Goal: Task Accomplishment & Management: Use online tool/utility

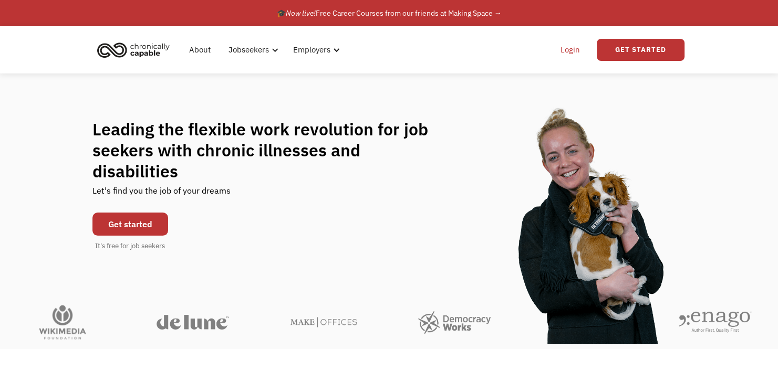
click at [579, 48] on link "Login" at bounding box center [570, 50] width 32 height 34
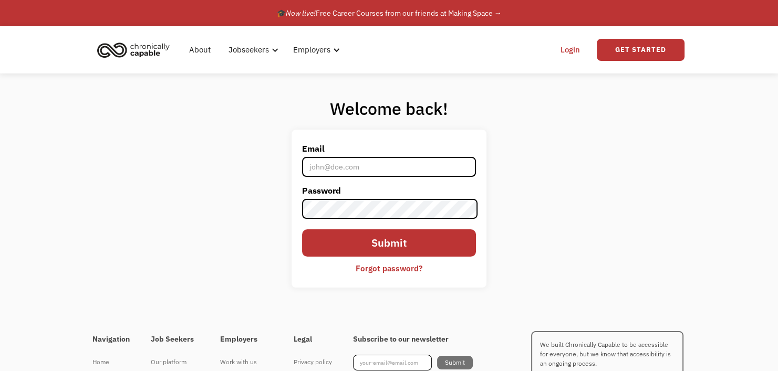
click at [374, 169] on input "Email" at bounding box center [388, 167] width 173 height 20
type input "[EMAIL_ADDRESS][DOMAIN_NAME]"
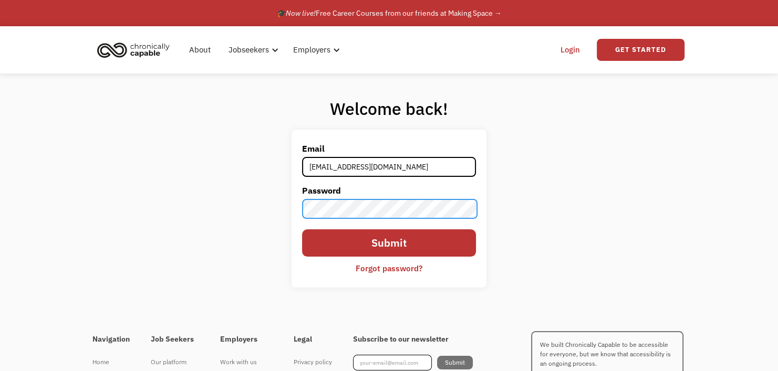
click at [302, 230] on input "Submit" at bounding box center [388, 243] width 173 height 27
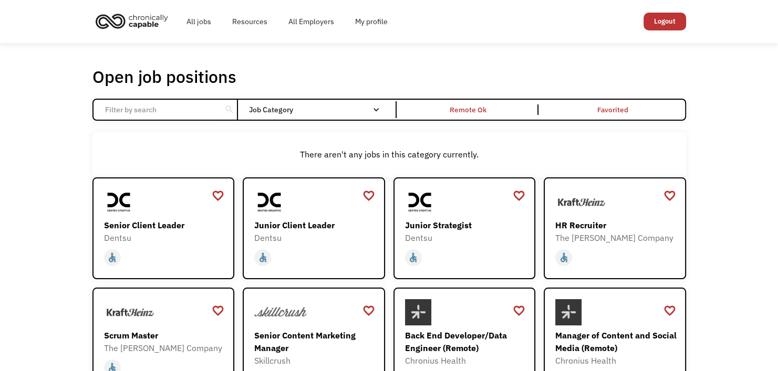
click at [210, 110] on input "Email Form" at bounding box center [157, 110] width 117 height 20
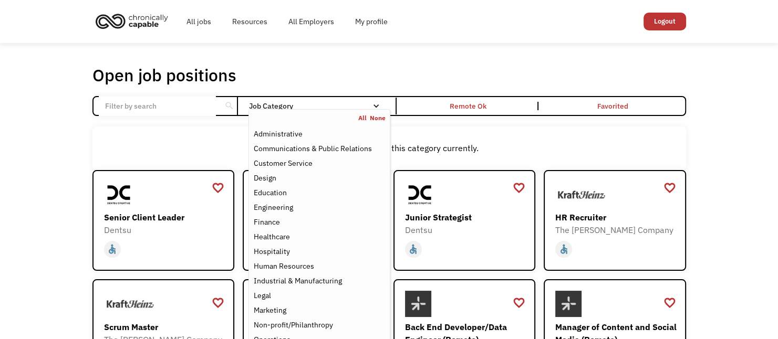
click at [305, 86] on div "Open job positions You have X liked items Search search Filter by category Admi…" at bounding box center [389, 337] width 594 height 544
click at [295, 110] on nav "All None Administrative Communications & Public Relations Customer Service Desi…" at bounding box center [318, 267] width 141 height 316
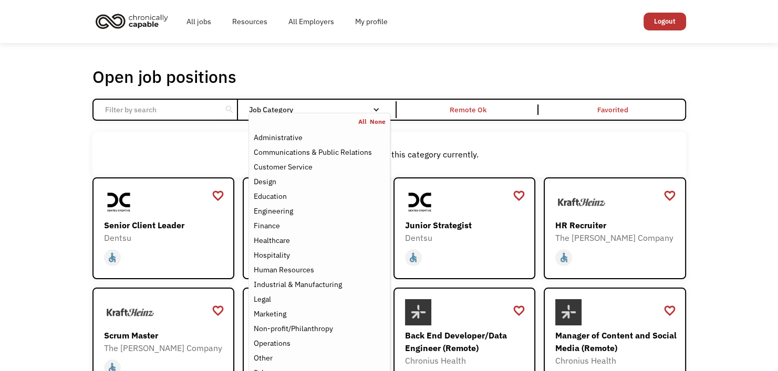
click at [327, 103] on div "Job Category" at bounding box center [318, 109] width 141 height 17
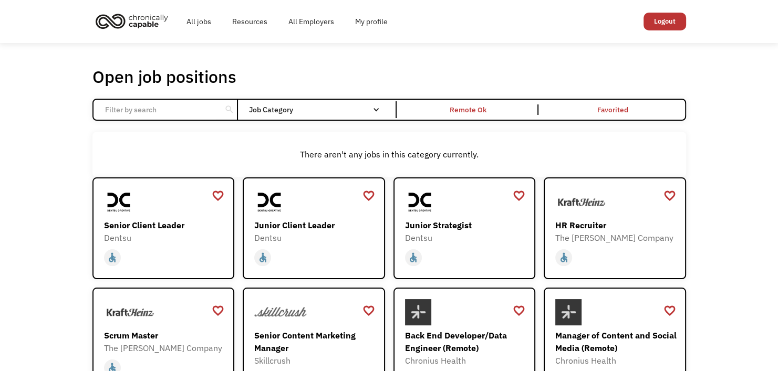
click at [325, 109] on div "Job Category" at bounding box center [318, 109] width 141 height 7
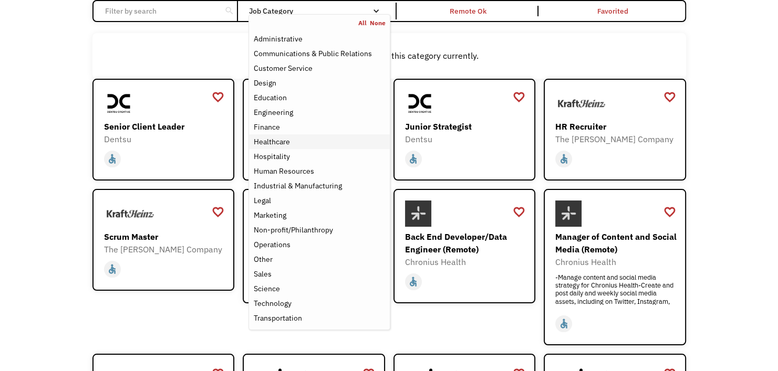
scroll to position [53, 0]
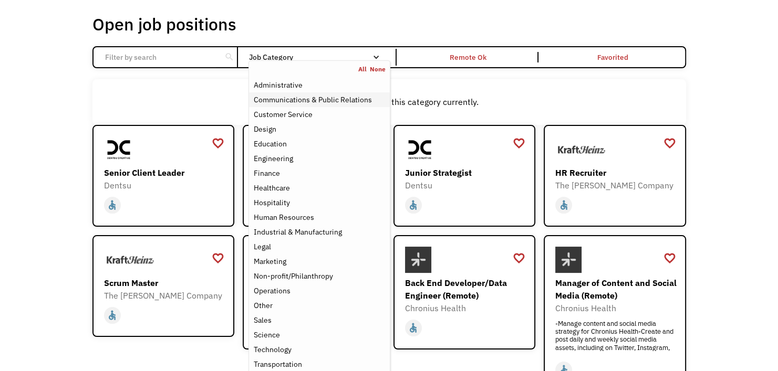
click at [303, 100] on div "Communications & Public Relations" at bounding box center [312, 100] width 118 height 13
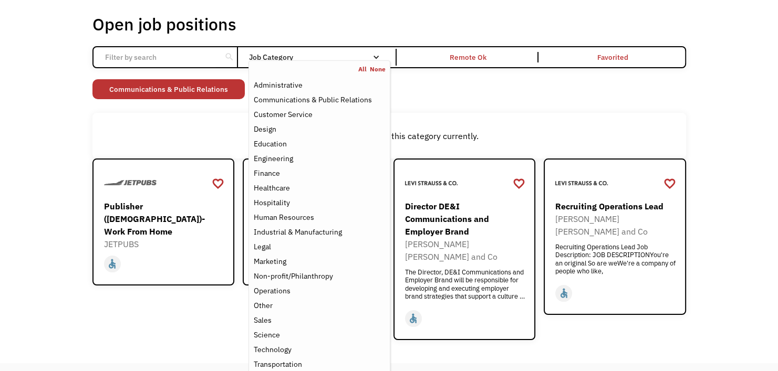
click at [133, 123] on div "There aren't any jobs in this category currently." at bounding box center [389, 135] width 594 height 45
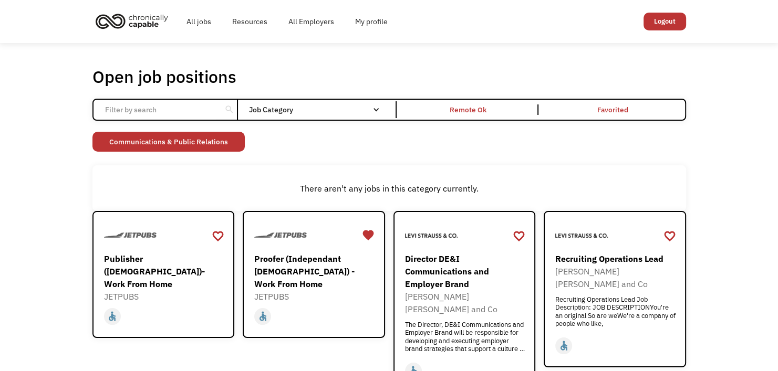
click at [187, 103] on input "Email Form" at bounding box center [157, 110] width 117 height 20
click at [229, 143] on link "Communications & Public Relations" at bounding box center [168, 142] width 152 height 20
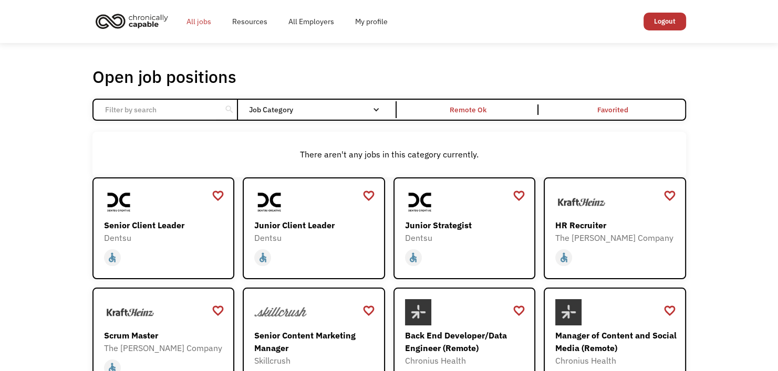
click at [199, 18] on link "All jobs" at bounding box center [199, 22] width 46 height 34
click at [159, 111] on input "Email Form" at bounding box center [157, 110] width 117 height 20
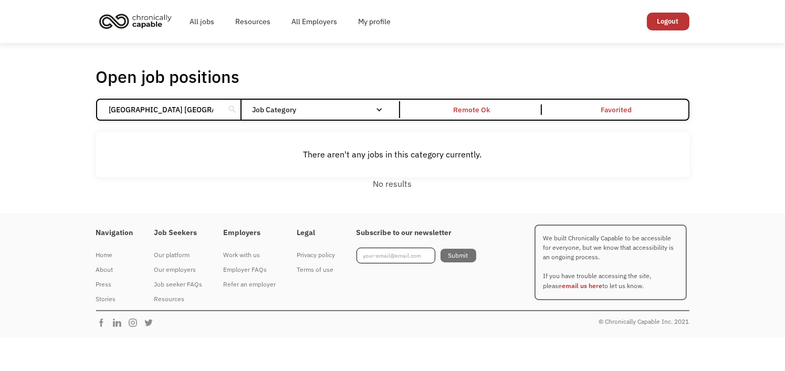
type input "smithville tn"
click input "Email Form" at bounding box center [0, 0] width 0 height 0
drag, startPoint x: 77, startPoint y: 116, endPoint x: 70, endPoint y: 116, distance: 6.8
click at [70, 116] on div "Open job positions You have X liked items Search smithville tn search Filter by…" at bounding box center [392, 128] width 785 height 170
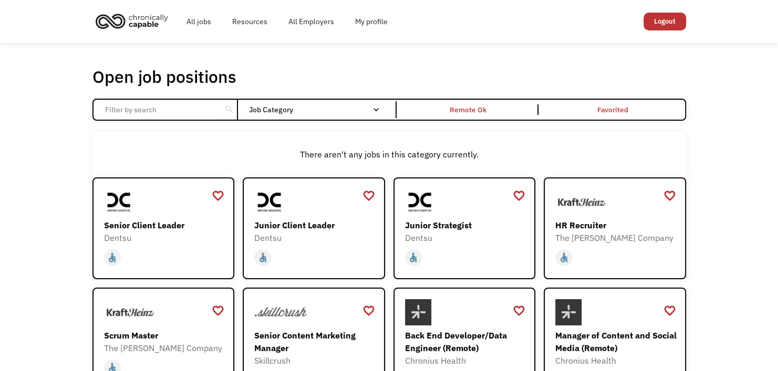
click at [71, 116] on div "Open job positions You have X liked items Search search Filter by category Admi…" at bounding box center [389, 342] width 778 height 599
click at [472, 112] on div "Remote Ok" at bounding box center [468, 109] width 37 height 13
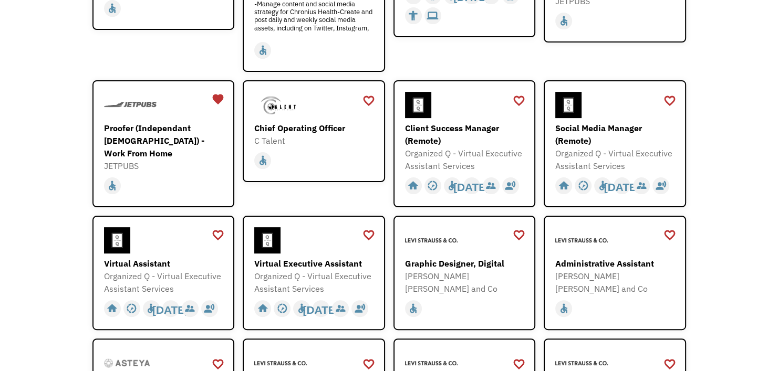
scroll to position [263, 0]
click at [209, 136] on div "Proofer (Independant [DEMOGRAPHIC_DATA]) - Work From Home" at bounding box center [165, 140] width 122 height 38
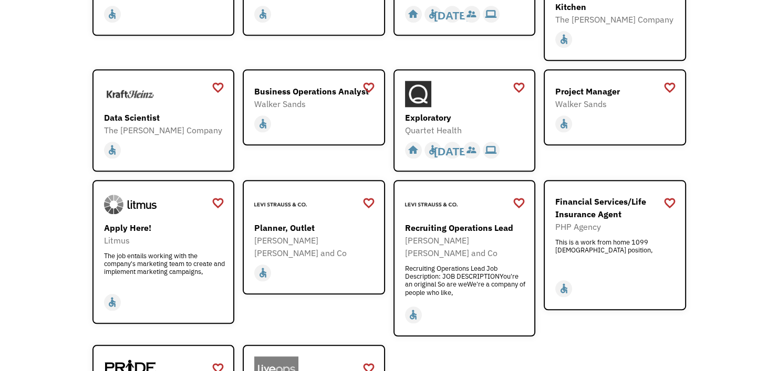
scroll to position [1359, 0]
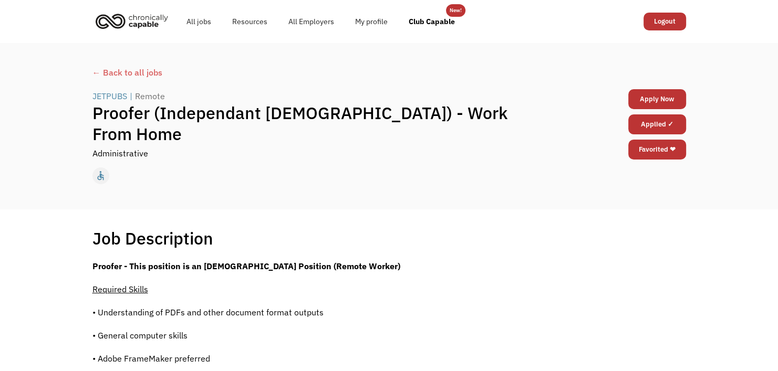
click at [736, 162] on div "← Back to all jobs JETPUBS | Remote Proofer (Independant [DEMOGRAPHIC_DATA]) - …" at bounding box center [389, 126] width 778 height 167
